Goal: Task Accomplishment & Management: Manage account settings

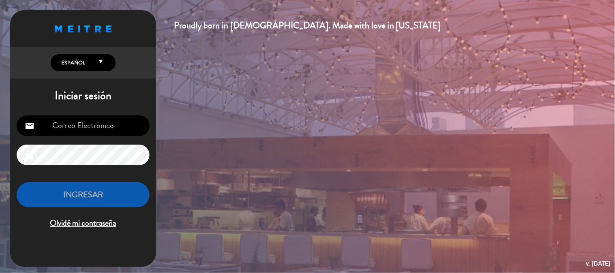
type input "[EMAIL_ADDRESS][PERSON_NAME][DOMAIN_NAME]"
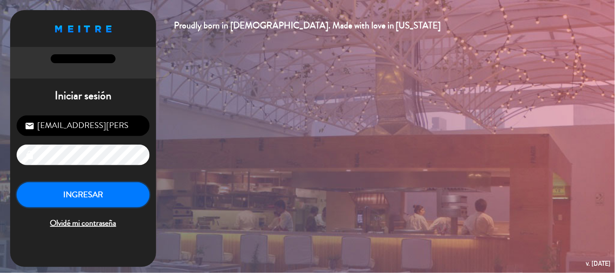
click at [99, 203] on button "INGRESAR" at bounding box center [83, 196] width 133 height 26
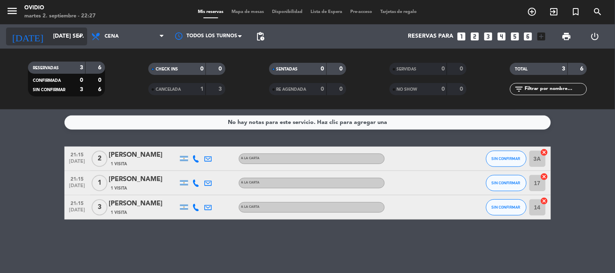
click at [81, 34] on icon "arrow_drop_down" at bounding box center [80, 37] width 10 height 10
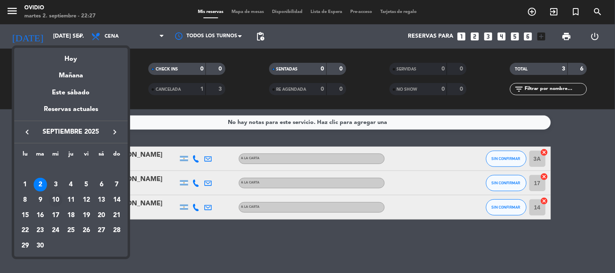
click at [57, 204] on div "10" at bounding box center [56, 201] width 14 height 14
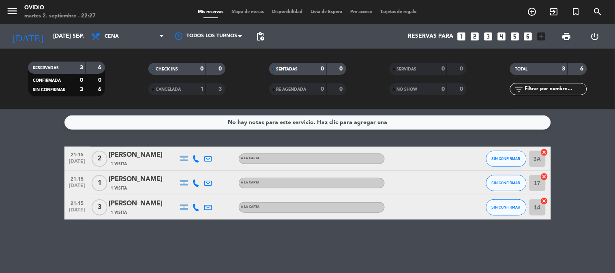
type input "mié. [DATE]"
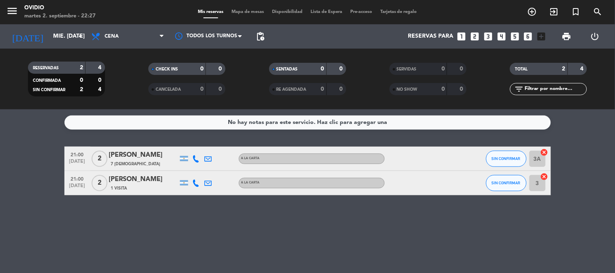
click at [137, 176] on div "[PERSON_NAME]" at bounding box center [143, 179] width 69 height 11
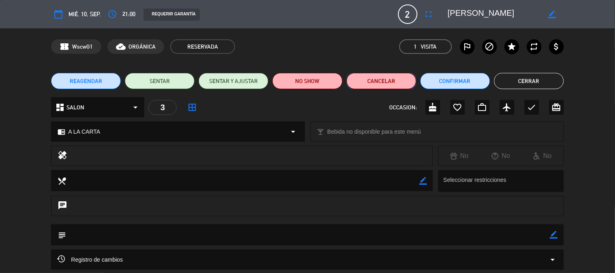
click at [395, 84] on button "Cancelar" at bounding box center [382, 81] width 70 height 16
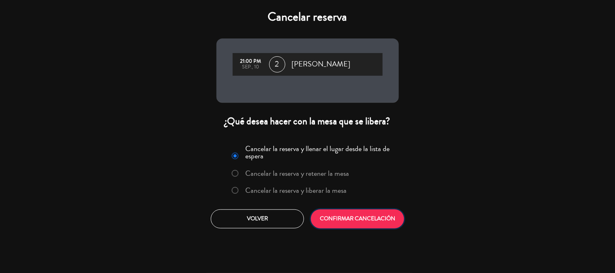
click at [368, 220] on button "CONFIRMAR CANCELACIÓN" at bounding box center [357, 219] width 93 height 19
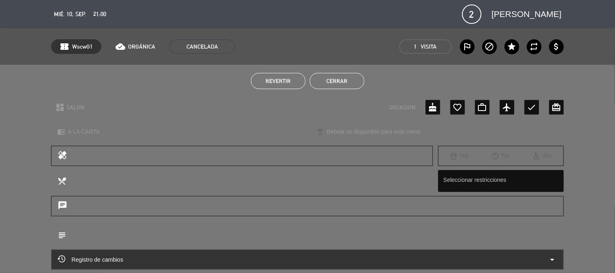
click at [316, 82] on button "Cerrar" at bounding box center [337, 81] width 55 height 16
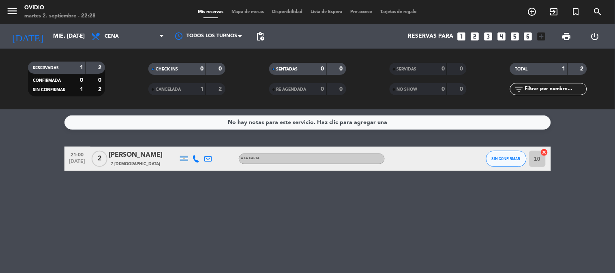
click at [129, 156] on div "[PERSON_NAME]" at bounding box center [143, 155] width 69 height 11
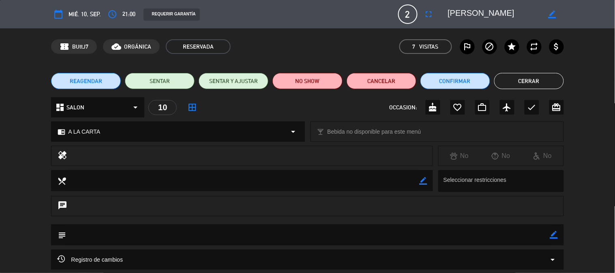
type input "[EMAIL_ADDRESS][PERSON_NAME][DOMAIN_NAME]"
click at [175, 104] on div "10" at bounding box center [162, 107] width 28 height 15
click at [194, 109] on icon "border_all" at bounding box center [192, 108] width 10 height 10
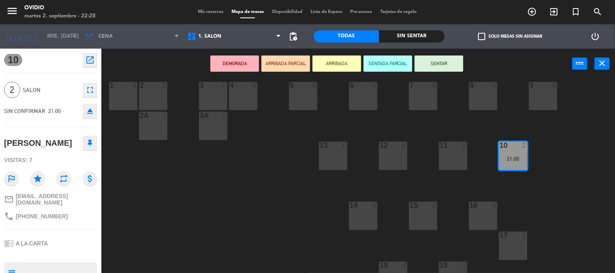
scroll to position [58, 0]
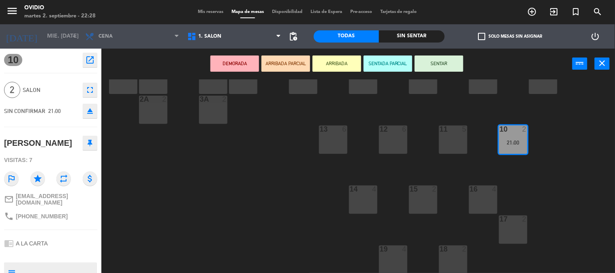
click at [478, 196] on div "16 4" at bounding box center [483, 200] width 28 height 28
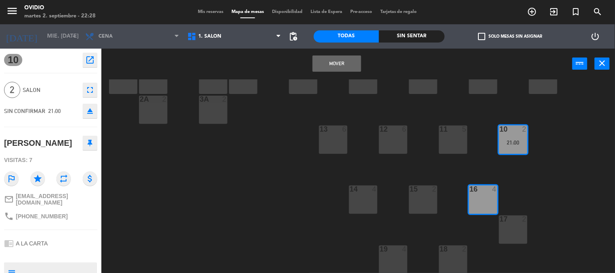
click at [509, 153] on div "10 2 21:00" at bounding box center [513, 140] width 28 height 28
drag, startPoint x: 522, startPoint y: 142, endPoint x: 516, endPoint y: 145, distance: 6.2
drag, startPoint x: 516, startPoint y: 145, endPoint x: 536, endPoint y: 146, distance: 19.5
click at [536, 146] on div "2 2 3 2 4 4 1 4 5 4 7 4 8 4 6 4 9 4 2A 2 3A 2 13 6 12 6 11 5 10 2 21:00 14 4 15…" at bounding box center [362, 177] width 508 height 194
click at [483, 187] on div at bounding box center [483, 189] width 13 height 7
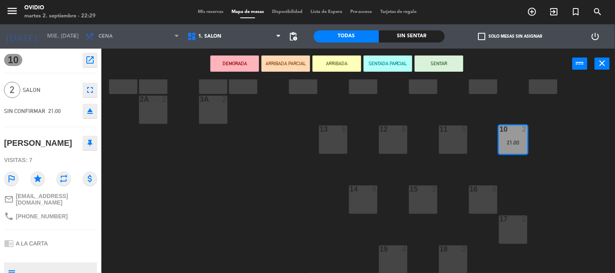
click at [483, 187] on div at bounding box center [483, 189] width 13 height 7
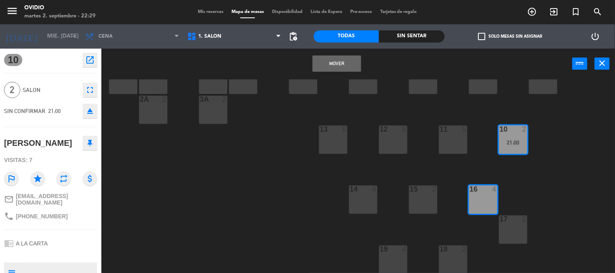
click at [483, 187] on div at bounding box center [483, 189] width 13 height 7
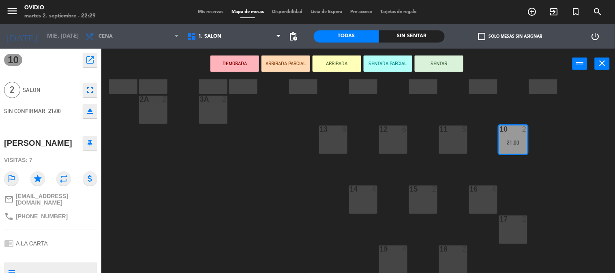
click at [483, 187] on div at bounding box center [483, 189] width 13 height 7
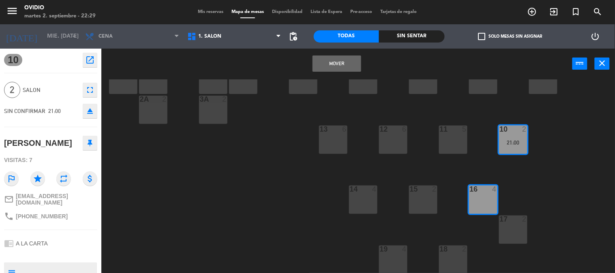
click at [343, 62] on button "Mover" at bounding box center [337, 64] width 49 height 16
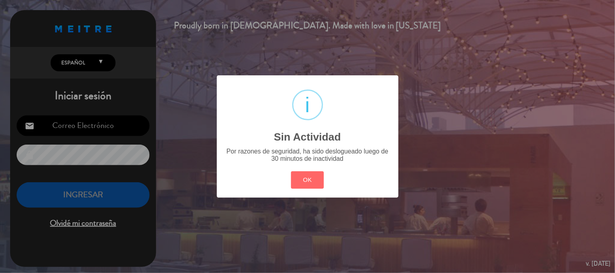
type input "[EMAIL_ADDRESS][PERSON_NAME][DOMAIN_NAME]"
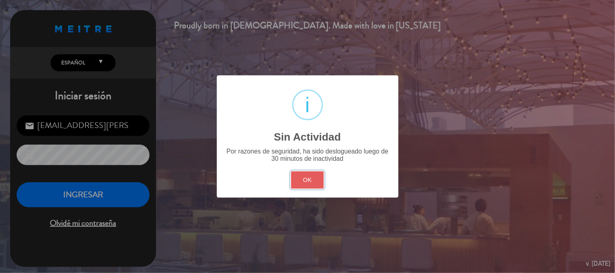
click at [302, 185] on button "OK" at bounding box center [307, 180] width 33 height 17
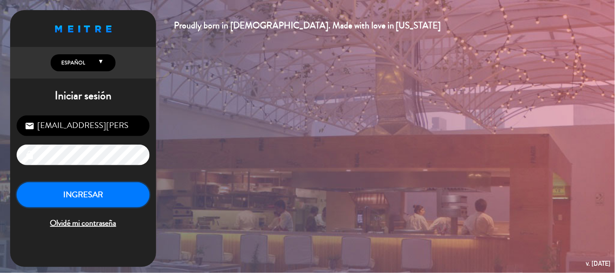
click at [144, 187] on button "INGRESAR" at bounding box center [83, 196] width 133 height 26
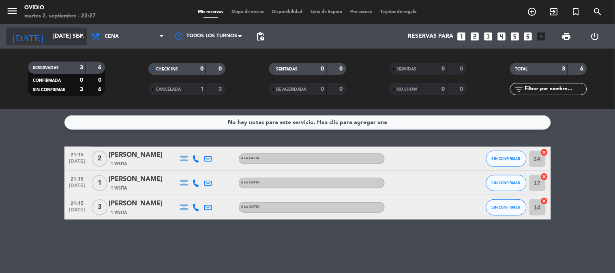
click at [63, 37] on input "[DATE] sep." at bounding box center [87, 36] width 77 height 15
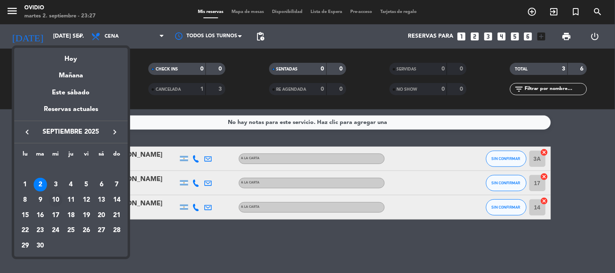
click at [52, 198] on div "10" at bounding box center [56, 201] width 14 height 14
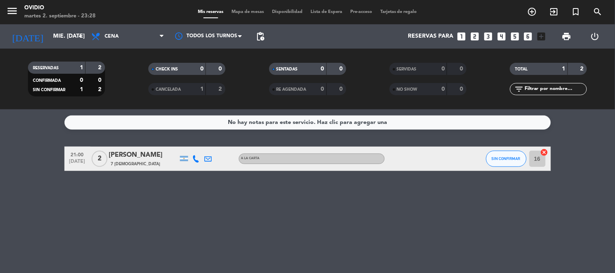
click at [254, 35] on span "pending_actions" at bounding box center [260, 36] width 16 height 16
click at [258, 35] on span "pending_actions" at bounding box center [261, 37] width 10 height 10
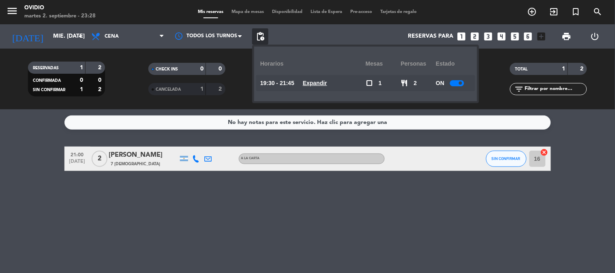
click at [460, 86] on div at bounding box center [457, 83] width 14 height 6
click at [346, 33] on div "Reservas para looks_one looks_two looks_3 looks_4 looks_5 looks_6 add_box" at bounding box center [410, 36] width 282 height 24
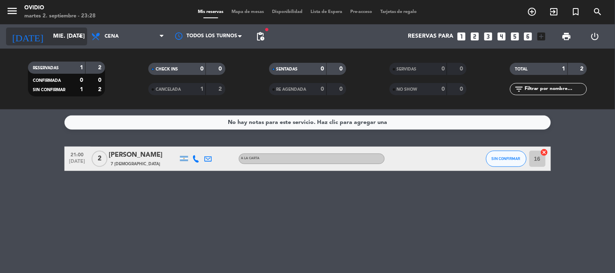
click at [86, 31] on input "mié. [DATE]" at bounding box center [87, 36] width 77 height 15
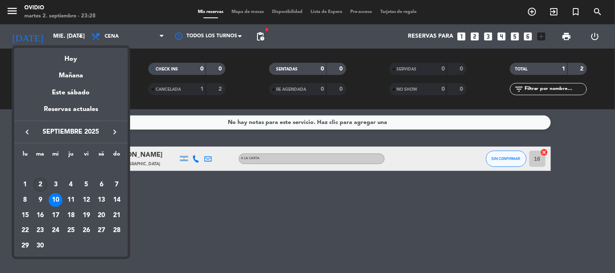
click at [38, 192] on td "2" at bounding box center [40, 184] width 15 height 15
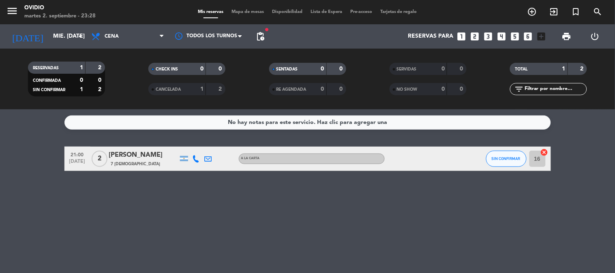
type input "[DATE] sep."
